Goal: Participate in discussion: Engage in conversation with other users on a specific topic

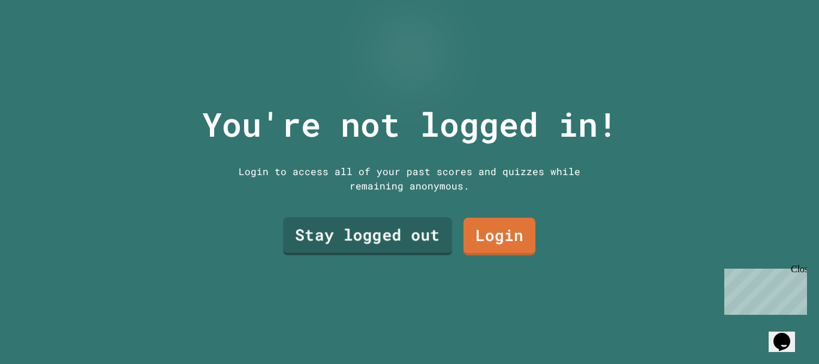
click at [353, 233] on link "Stay logged out" at bounding box center [367, 236] width 169 height 38
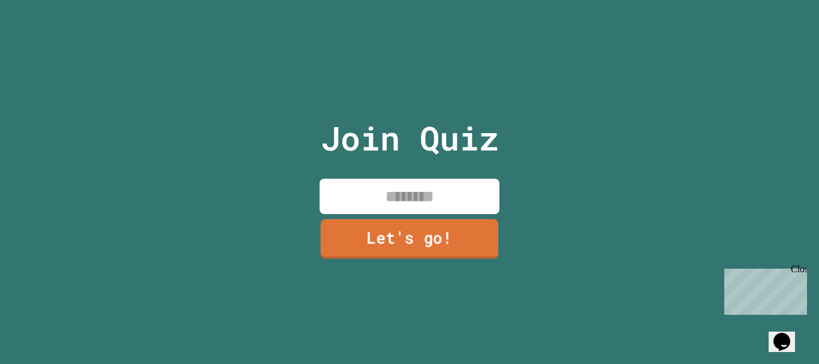
click at [384, 213] on div "Join Quiz Let's go!" at bounding box center [410, 182] width 202 height 364
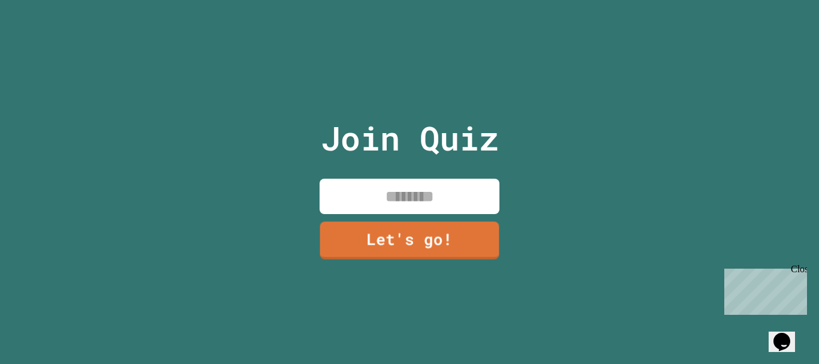
click at [383, 209] on input at bounding box center [410, 196] width 180 height 35
type input "**"
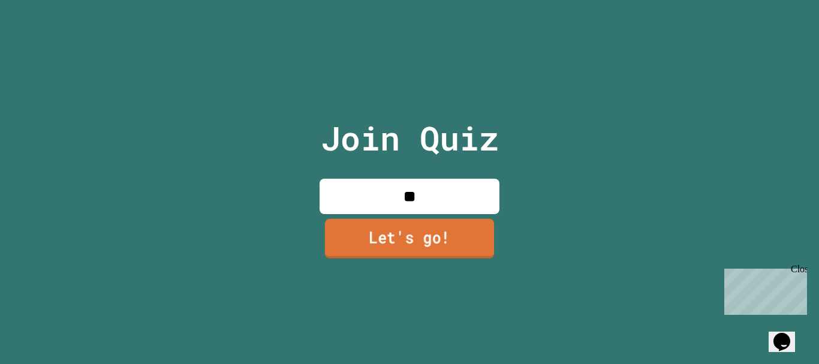
click at [391, 236] on link "Let's go!" at bounding box center [409, 239] width 169 height 40
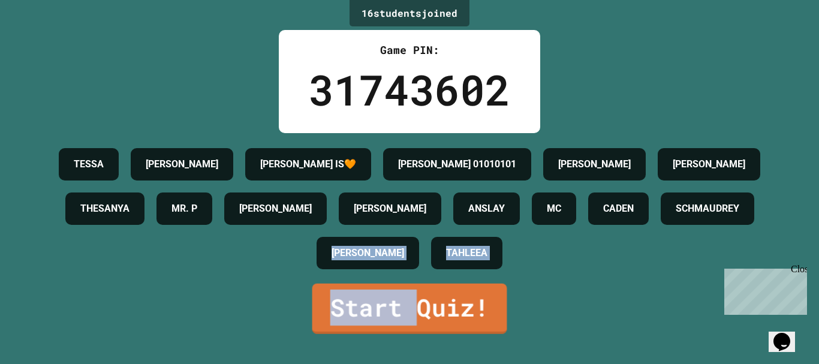
drag, startPoint x: 414, startPoint y: 300, endPoint x: 408, endPoint y: 296, distance: 7.2
click at [408, 296] on div "16 student s joined Game PIN: 31743602 [PERSON_NAME] [PERSON_NAME] [PERSON_NAME…" at bounding box center [409, 182] width 819 height 364
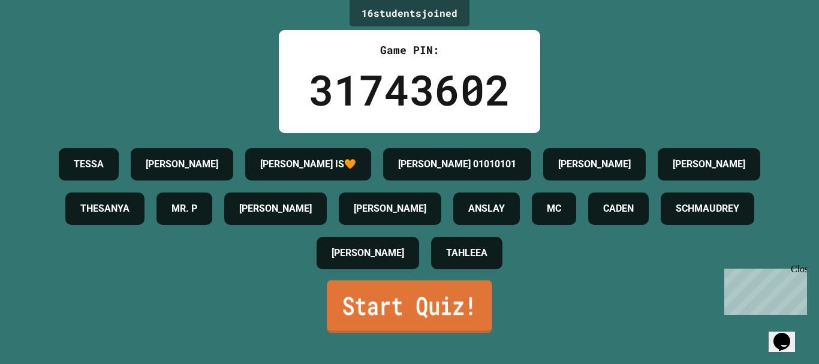
click at [416, 324] on link "Start Quiz!" at bounding box center [409, 306] width 165 height 53
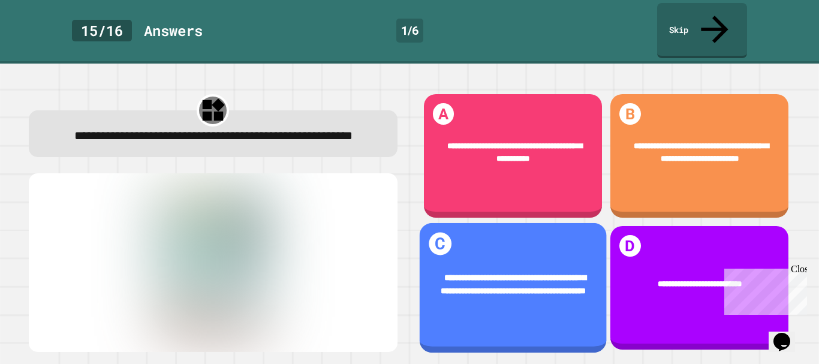
click at [534, 305] on div "**********" at bounding box center [512, 288] width 187 height 130
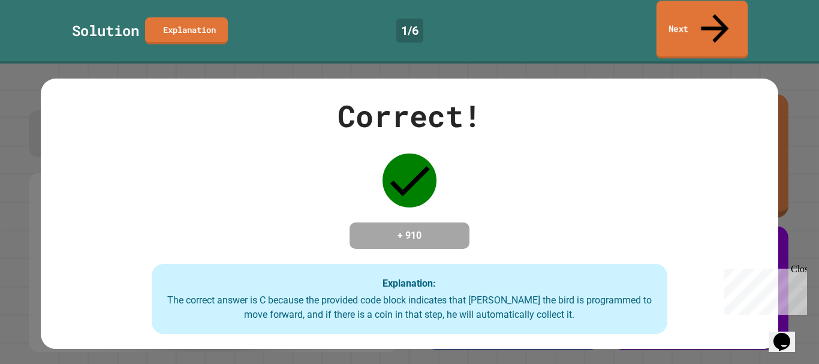
click at [676, 14] on link "Next" at bounding box center [701, 30] width 91 height 58
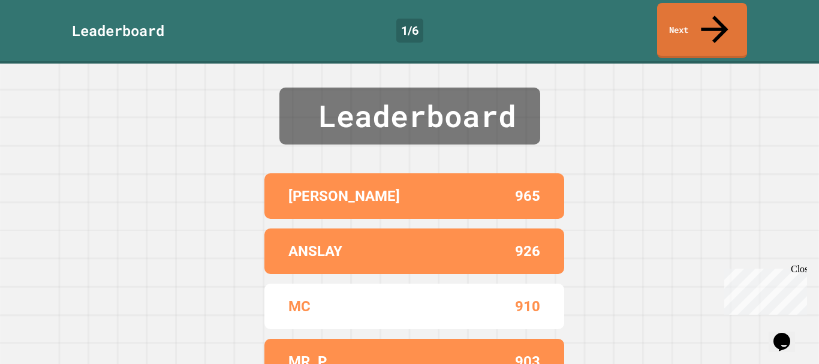
scroll to position [61, 0]
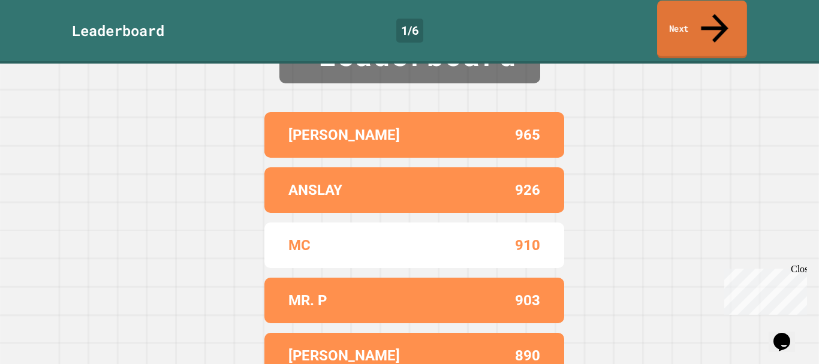
click at [710, 13] on icon at bounding box center [714, 28] width 41 height 43
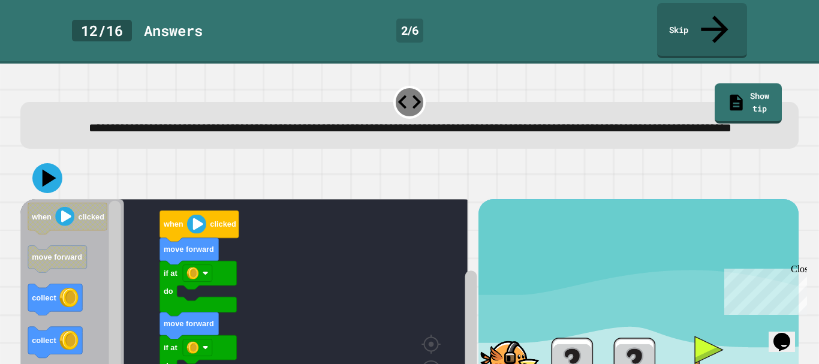
scroll to position [77, 0]
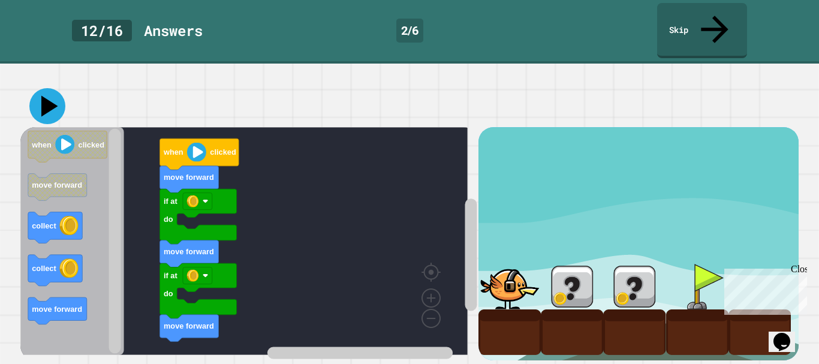
click at [38, 88] on icon at bounding box center [47, 106] width 36 height 36
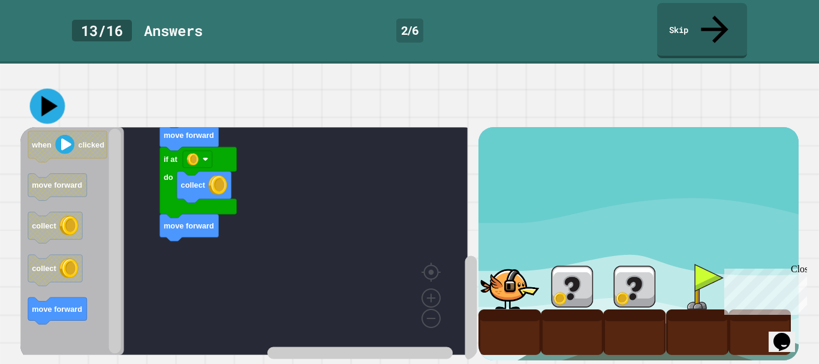
click at [39, 94] on icon at bounding box center [47, 106] width 35 height 35
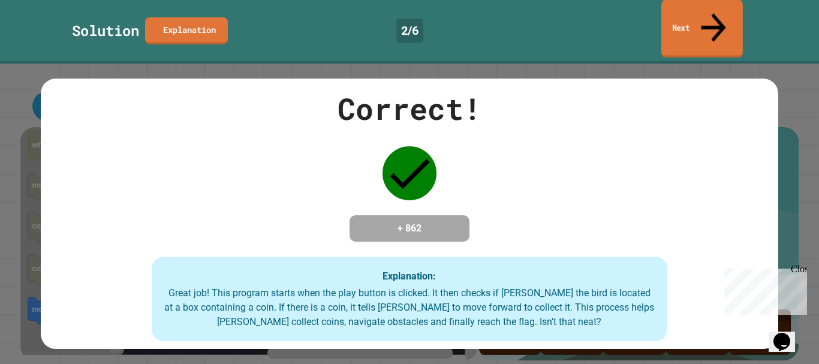
click at [690, 18] on link "Next" at bounding box center [702, 29] width 82 height 58
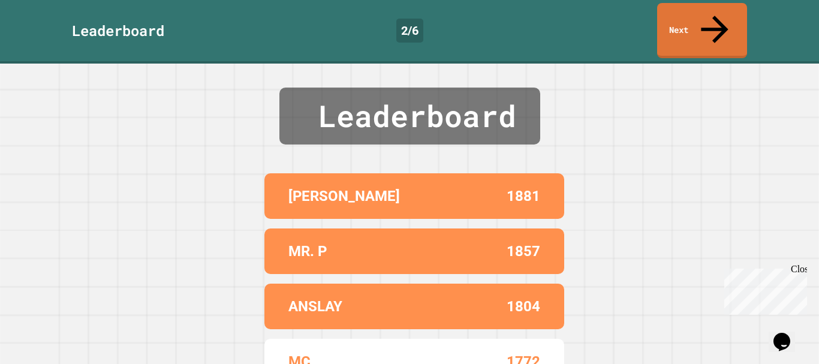
scroll to position [61, 0]
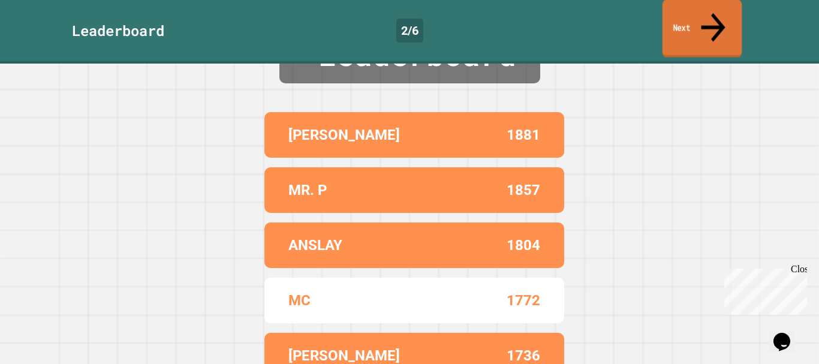
click at [722, 11] on link "Next" at bounding box center [702, 28] width 80 height 58
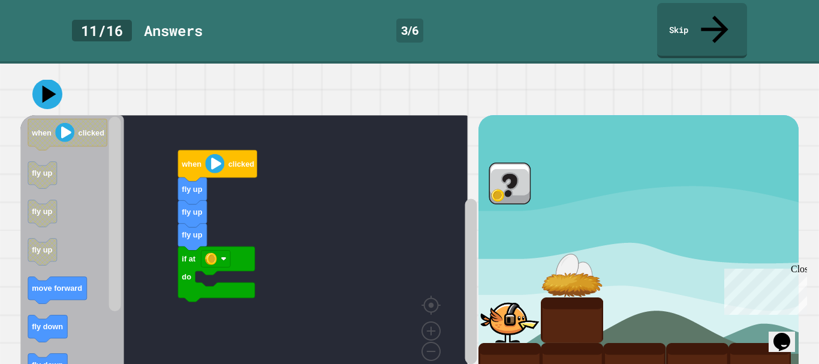
scroll to position [103, 0]
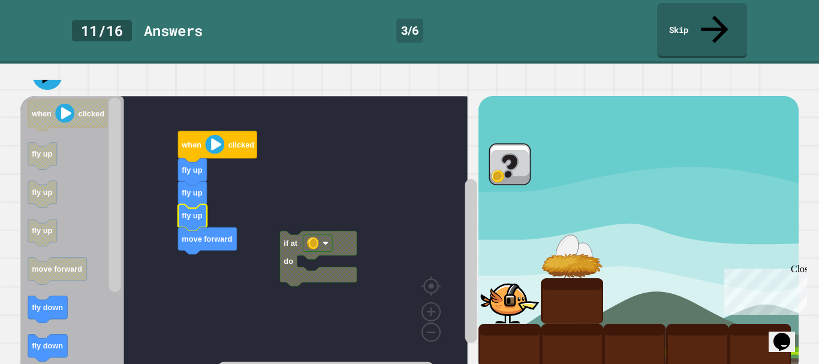
click at [254, 228] on rect "Blockly Workspace" at bounding box center [243, 232] width 447 height 273
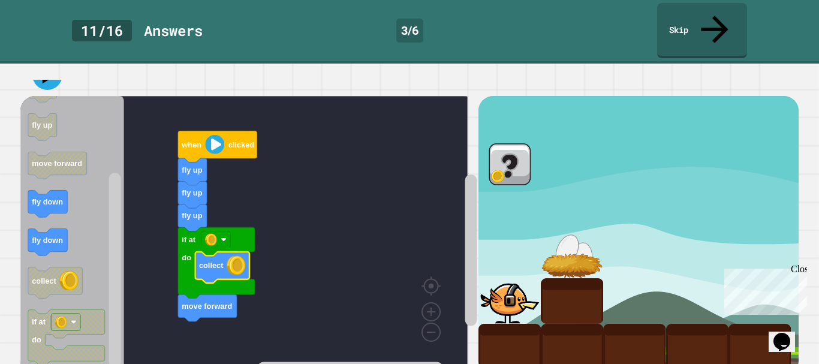
click at [505, 141] on div at bounding box center [509, 164] width 62 height 46
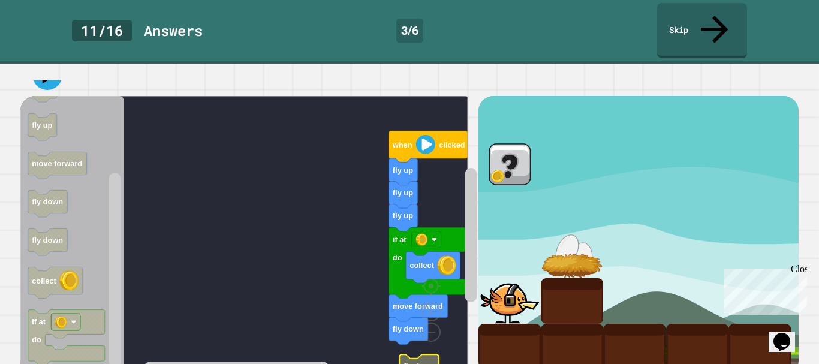
click at [210, 360] on g "Blockly Workspace" at bounding box center [308, 367] width 328 height 15
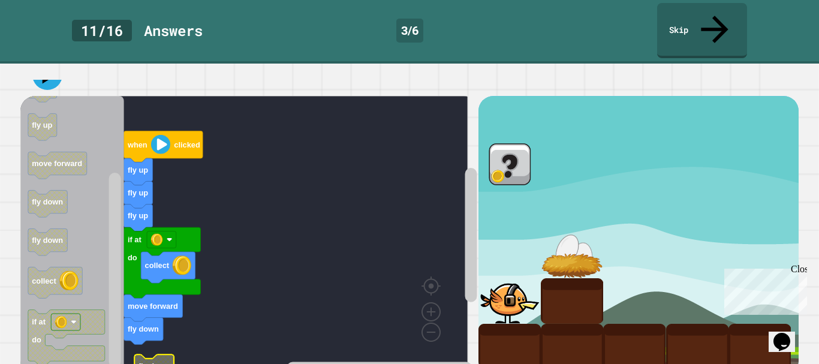
click at [405, 324] on div "fly up fly up if at do move forward fly down collect fly up when clicked fly do…" at bounding box center [248, 235] width 457 height 279
click at [184, 314] on rect "Blockly Workspace" at bounding box center [243, 232] width 447 height 273
click at [339, 186] on rect "Blockly Workspace" at bounding box center [243, 232] width 447 height 273
click at [171, 321] on rect "Blockly Workspace" at bounding box center [243, 232] width 447 height 273
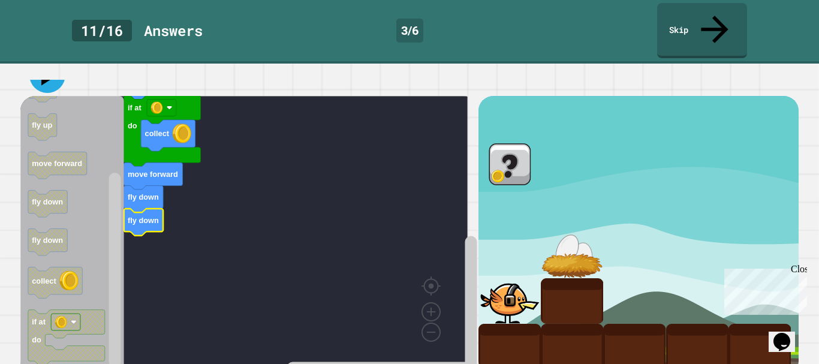
click at [40, 57] on icon at bounding box center [47, 75] width 36 height 36
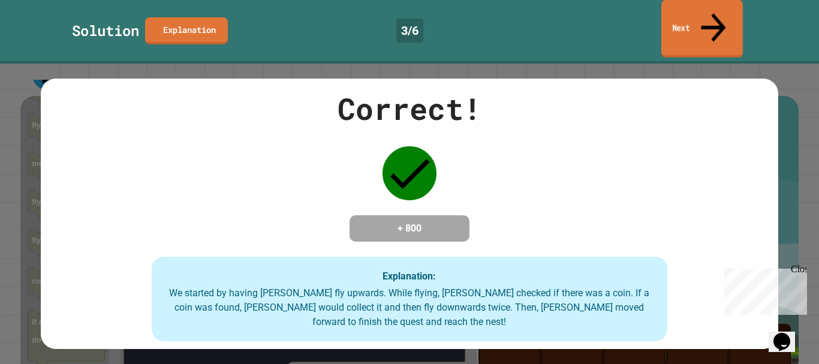
click at [695, 22] on link "Next" at bounding box center [702, 29] width 82 height 58
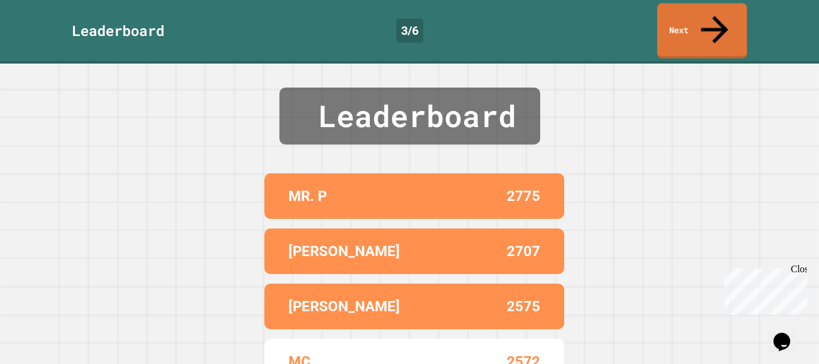
scroll to position [61, 0]
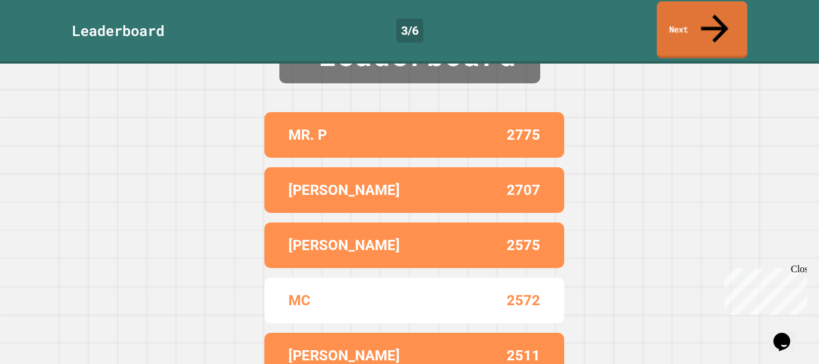
click at [701, 17] on link "Next" at bounding box center [702, 29] width 91 height 57
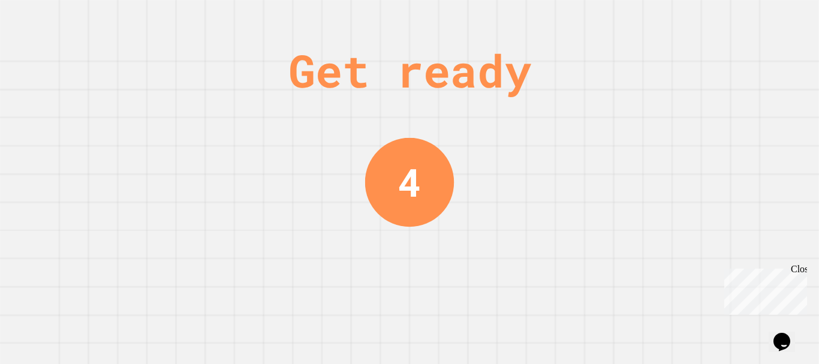
scroll to position [0, 0]
